Goal: Information Seeking & Learning: Learn about a topic

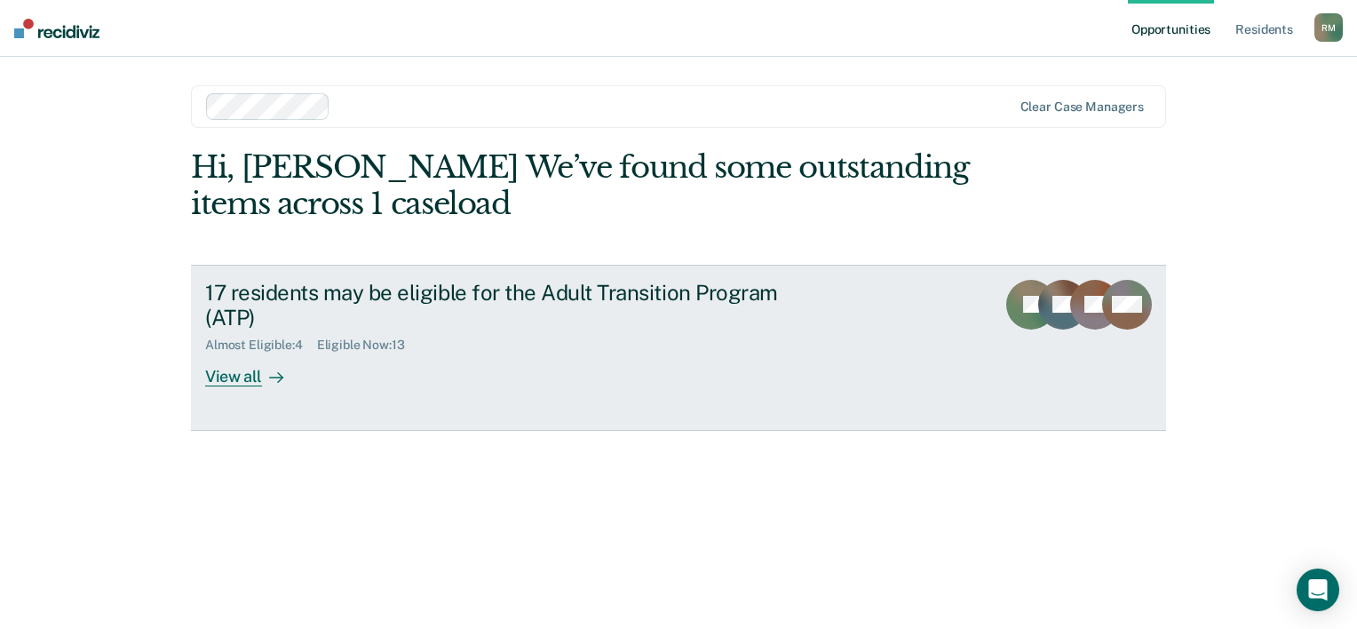
click at [252, 376] on div "View all" at bounding box center [254, 370] width 99 height 35
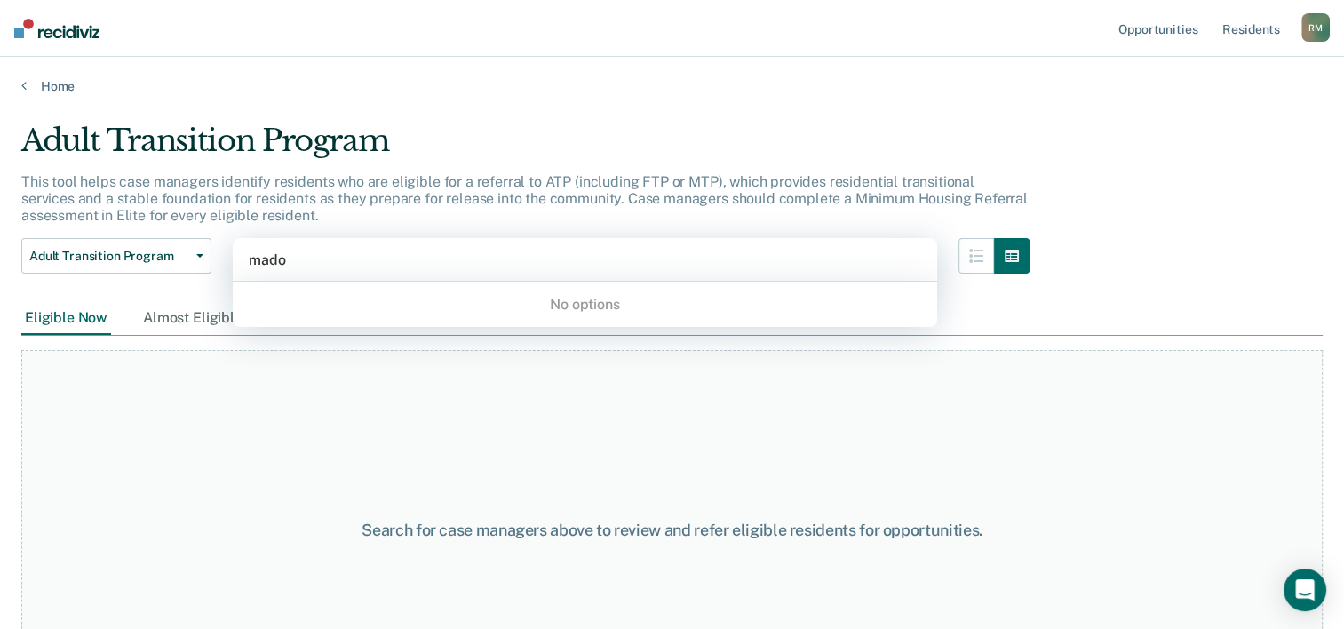
type input "mad"
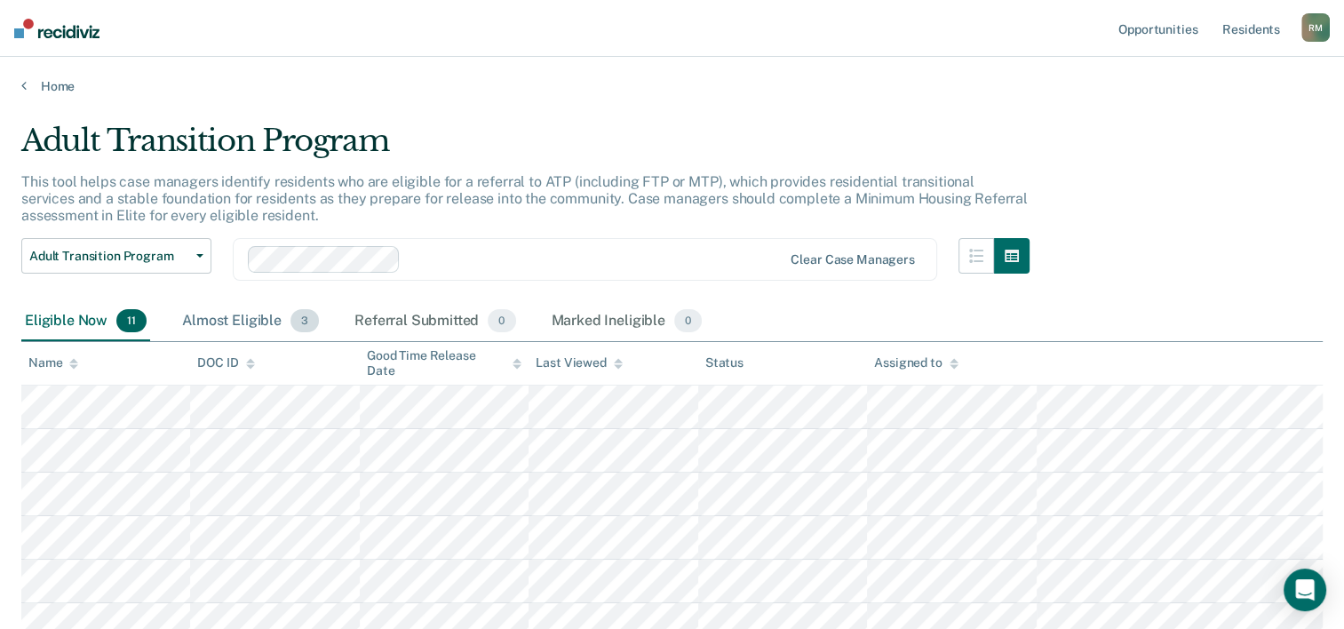
click at [273, 332] on div "Almost Eligible 3" at bounding box center [251, 321] width 144 height 39
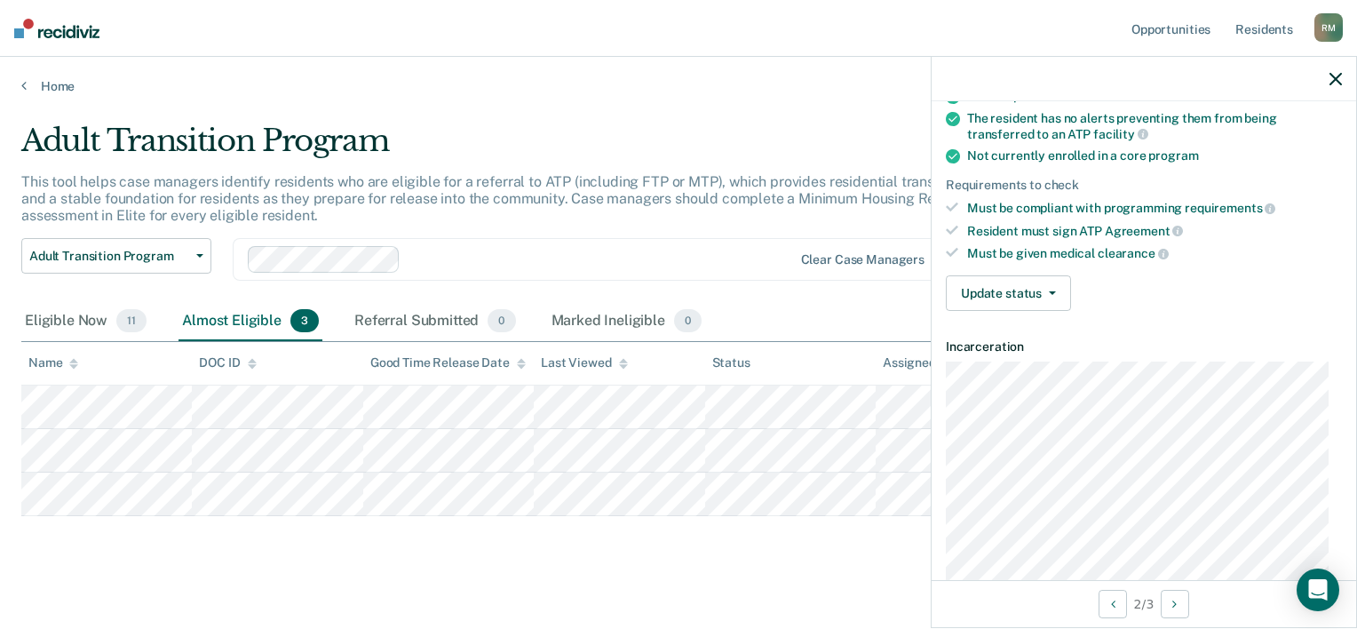
scroll to position [224, 0]
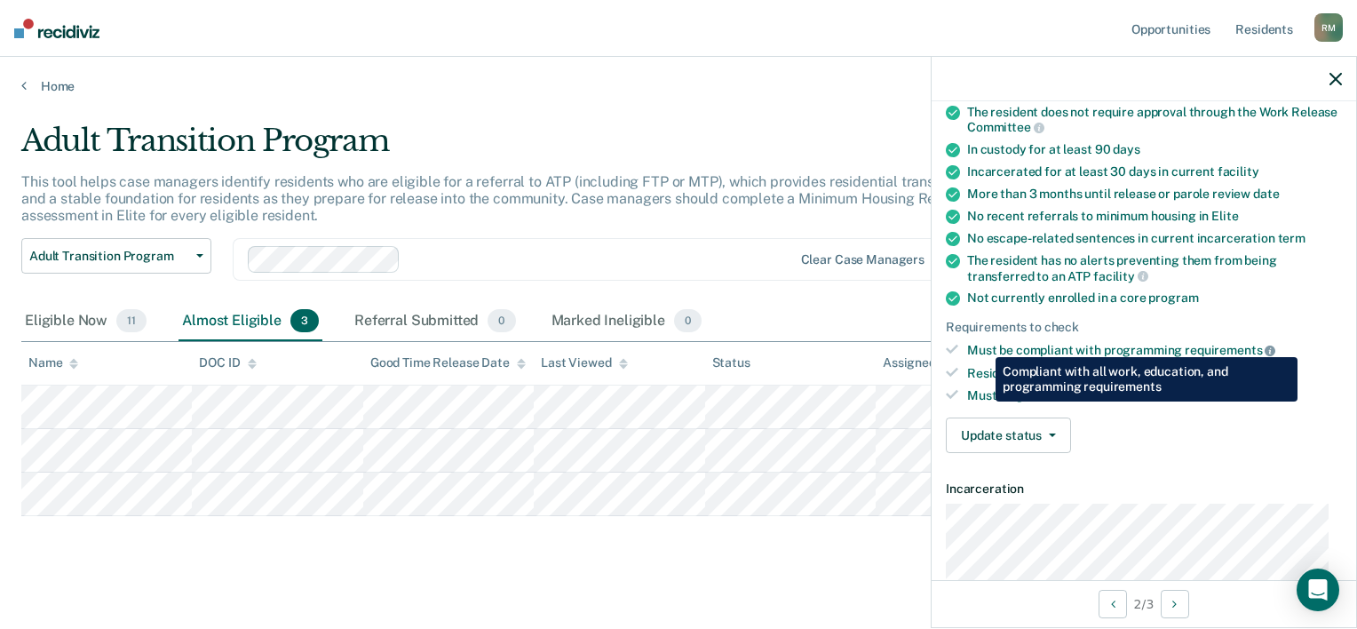
click at [1266, 345] on icon at bounding box center [1270, 350] width 11 height 11
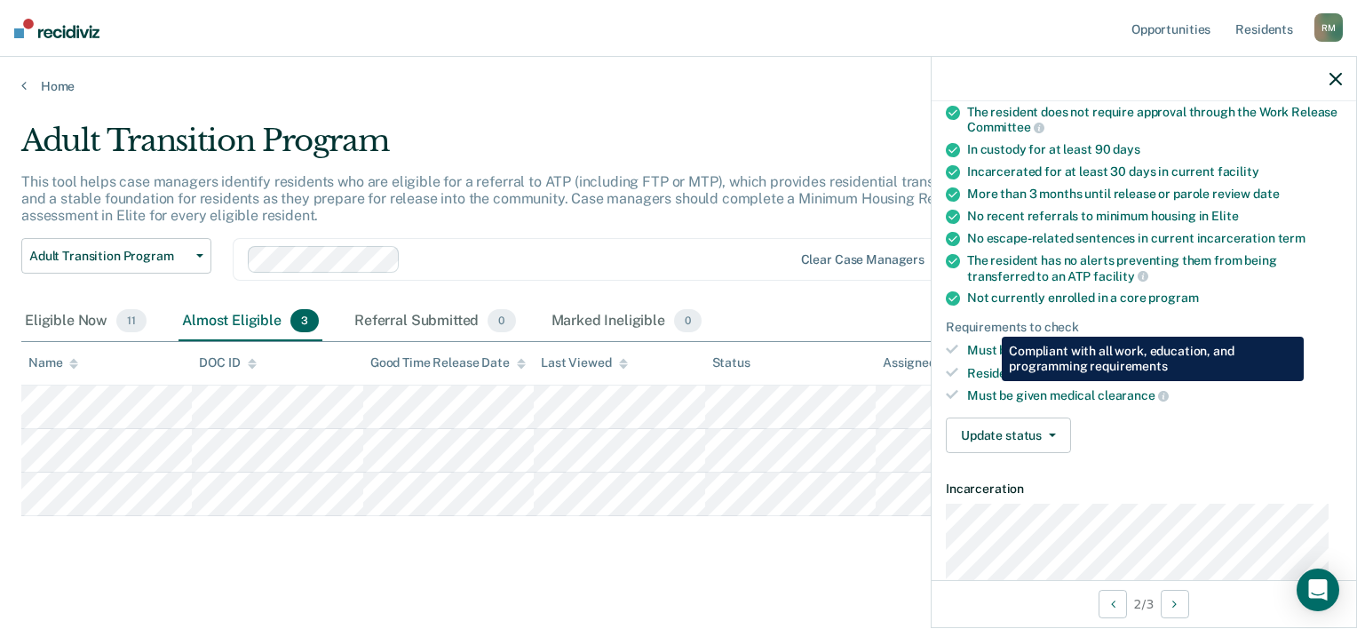
scroll to position [0, 0]
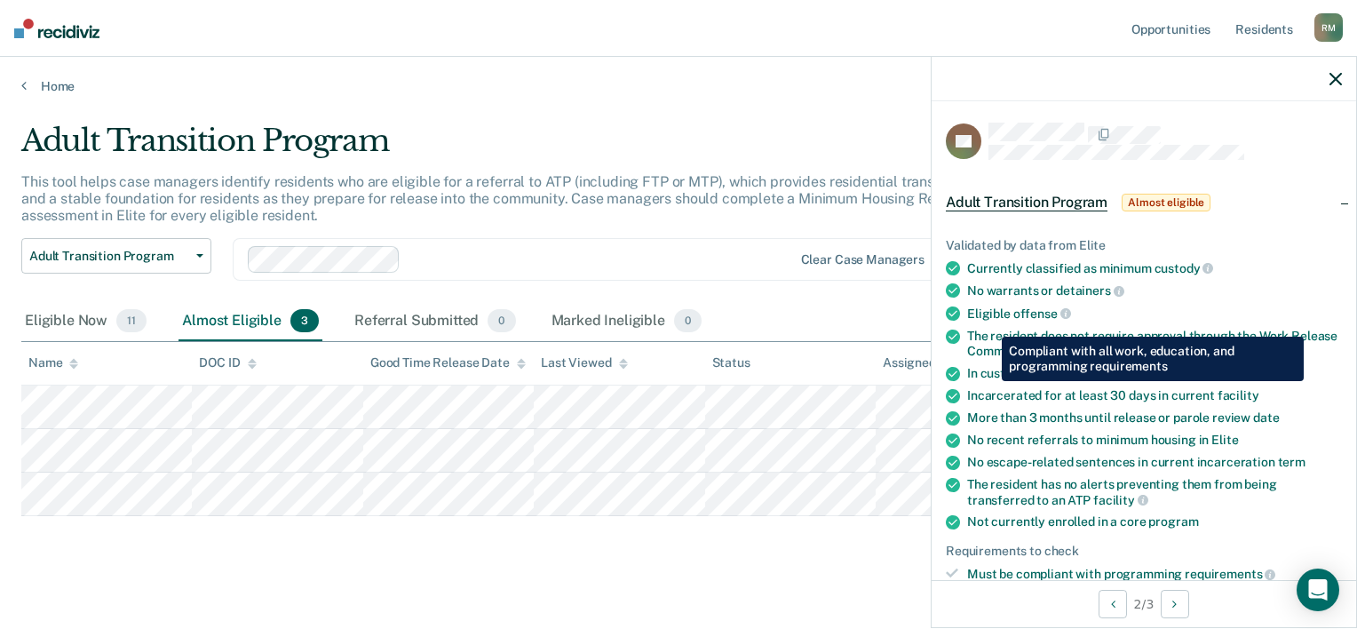
click at [1155, 202] on span "Almost eligible" at bounding box center [1166, 203] width 89 height 18
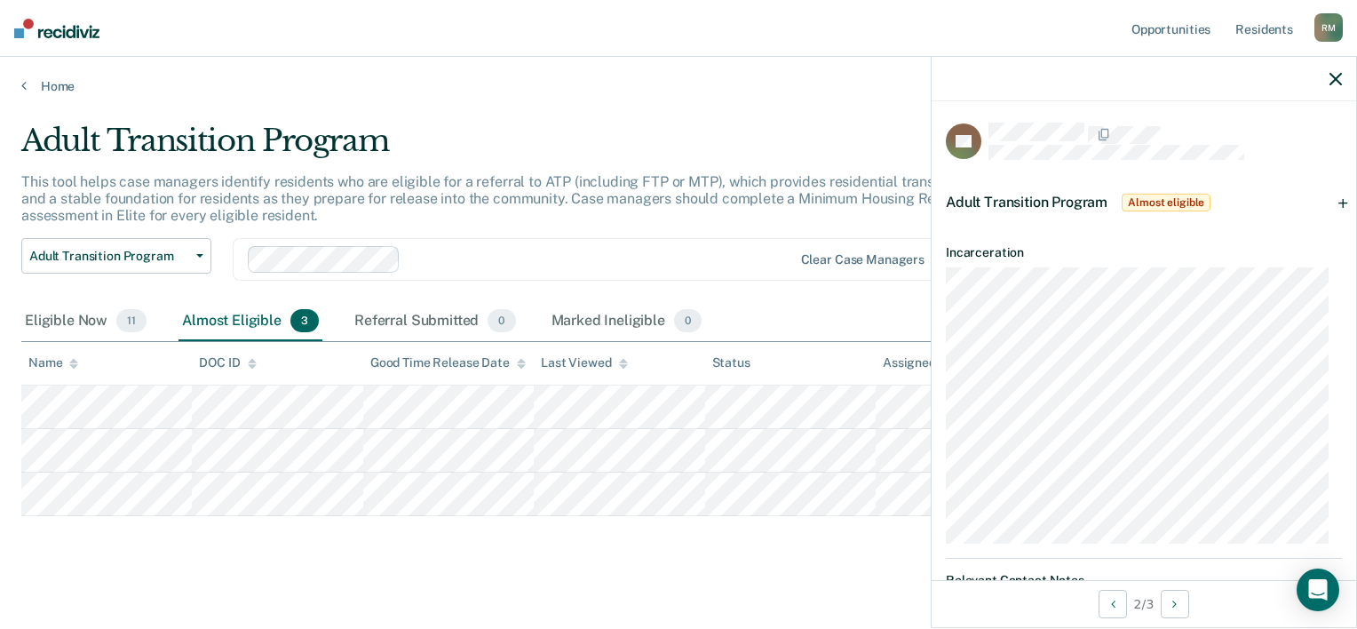
click at [1155, 202] on span "Almost eligible" at bounding box center [1166, 203] width 89 height 18
